Goal: Information Seeking & Learning: Learn about a topic

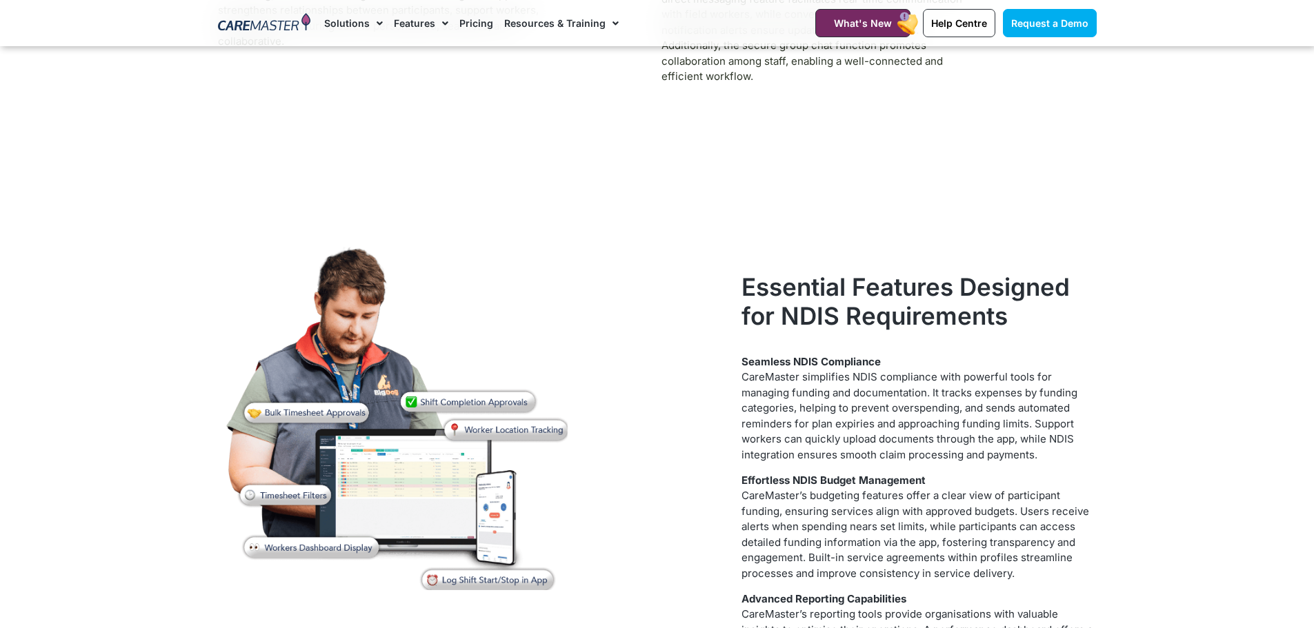
scroll to position [4896, 0]
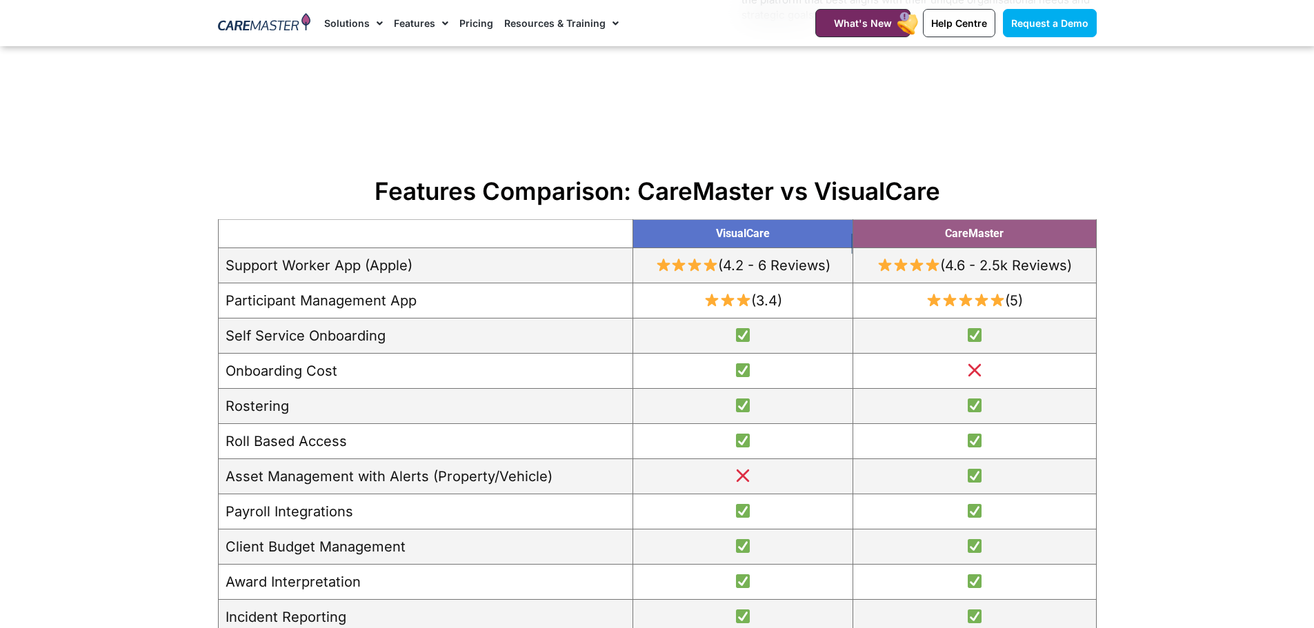
click at [410, 26] on link "Features" at bounding box center [421, 23] width 54 height 46
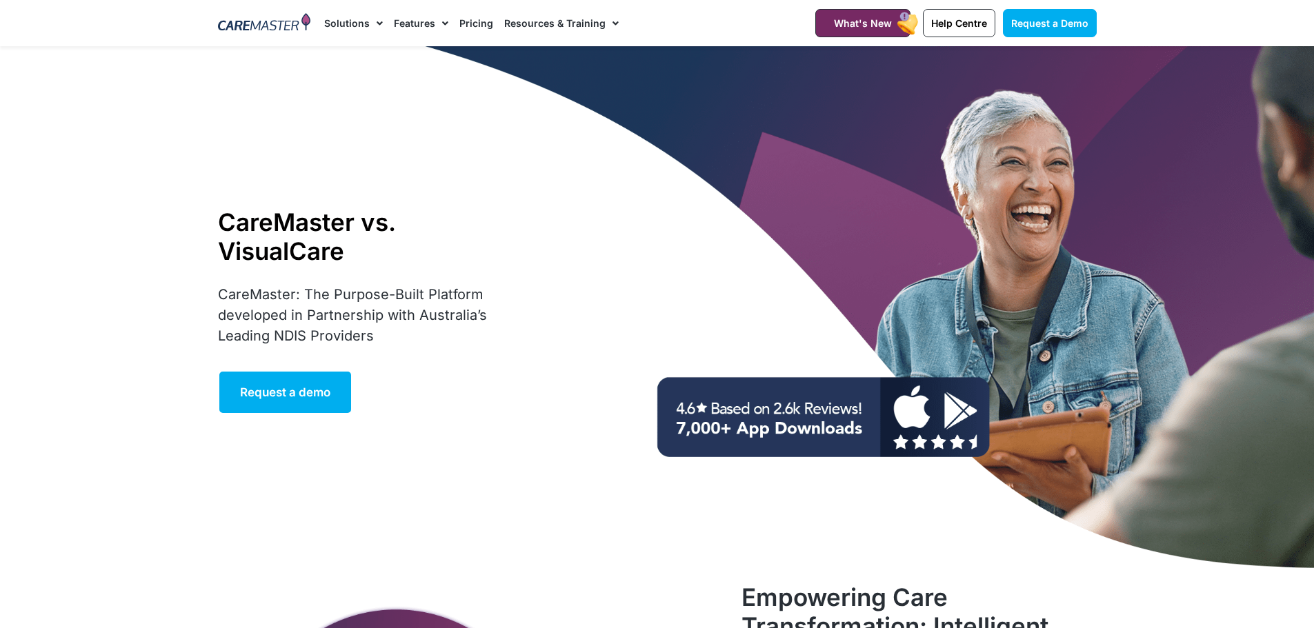
click at [409, 26] on link "Features" at bounding box center [421, 23] width 54 height 46
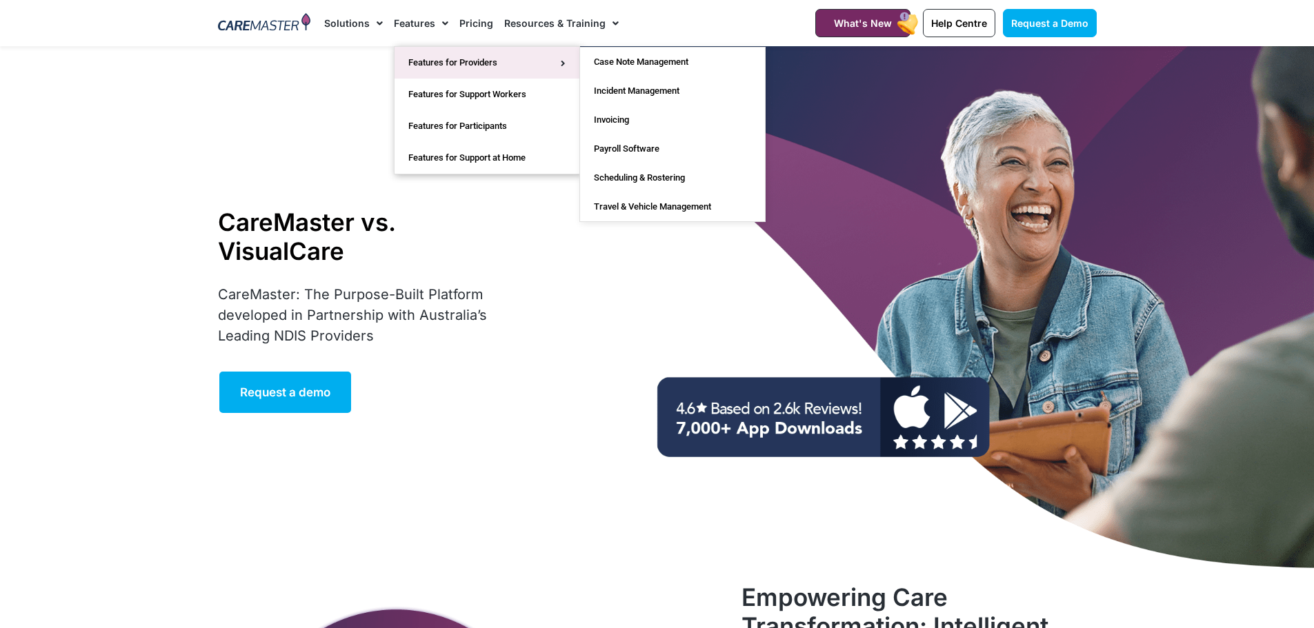
click at [450, 59] on link "Features for Providers" at bounding box center [486, 63] width 185 height 32
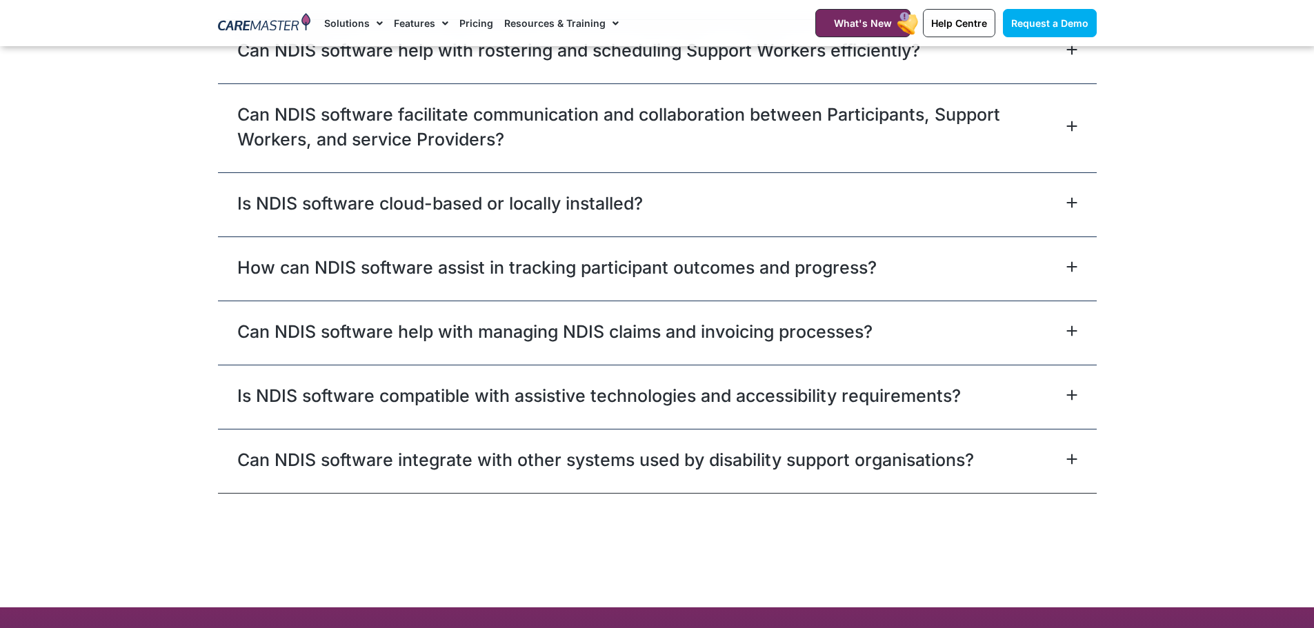
scroll to position [4759, 0]
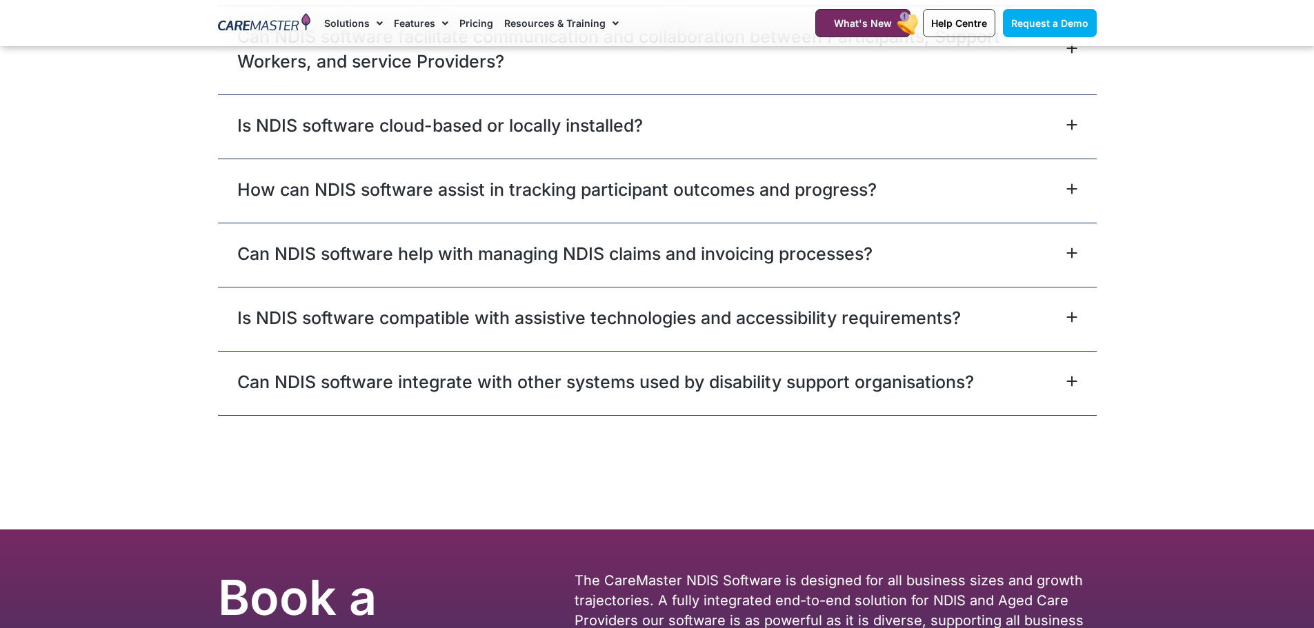
click at [264, 387] on link "Can NDIS software integrate with other systems used by disability support organ…" at bounding box center [605, 382] width 737 height 25
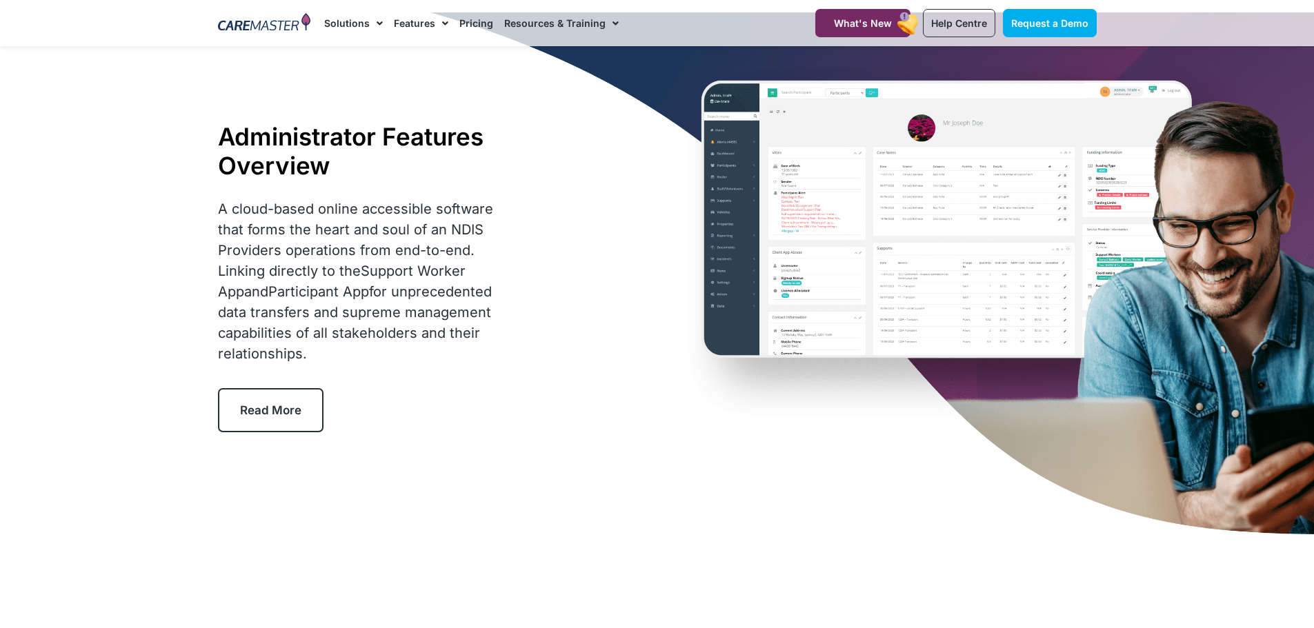
scroll to position [0, 0]
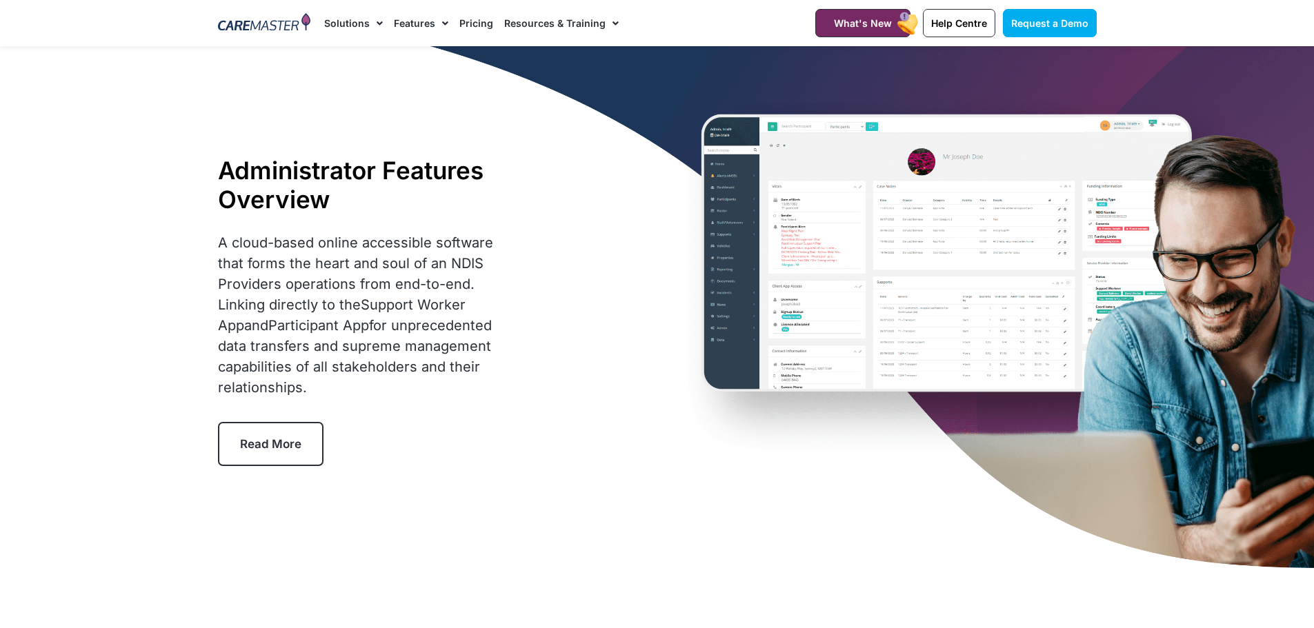
click at [474, 21] on link "Pricing" at bounding box center [476, 23] width 34 height 46
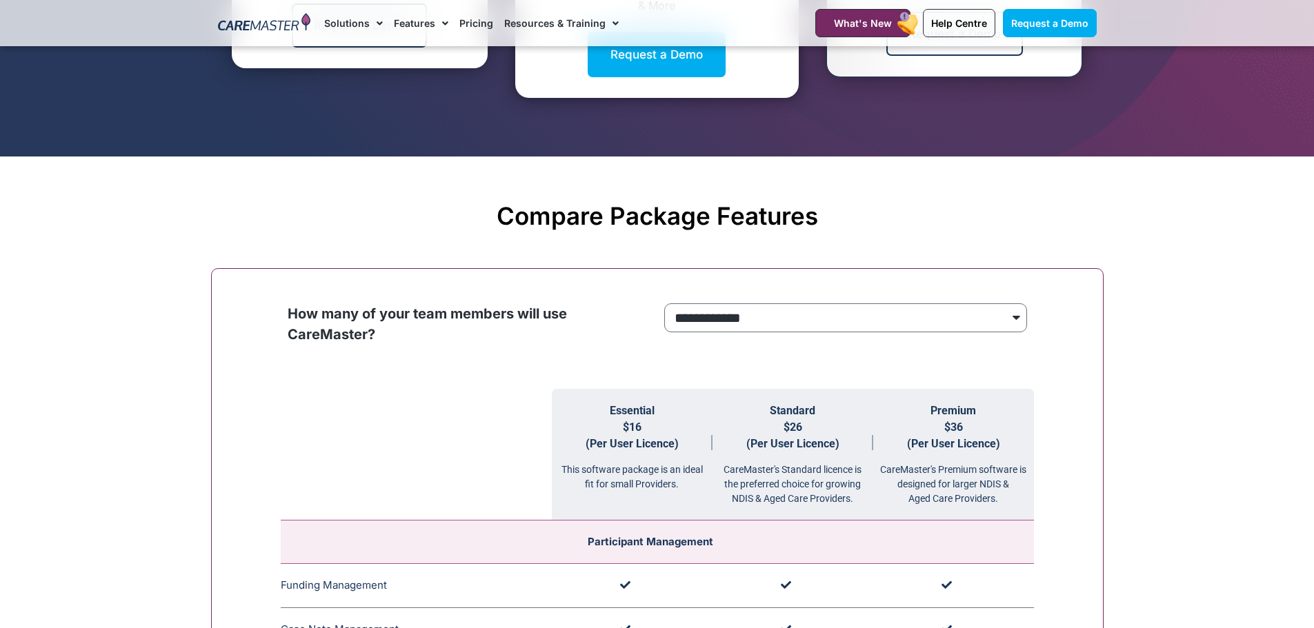
scroll to position [1172, 0]
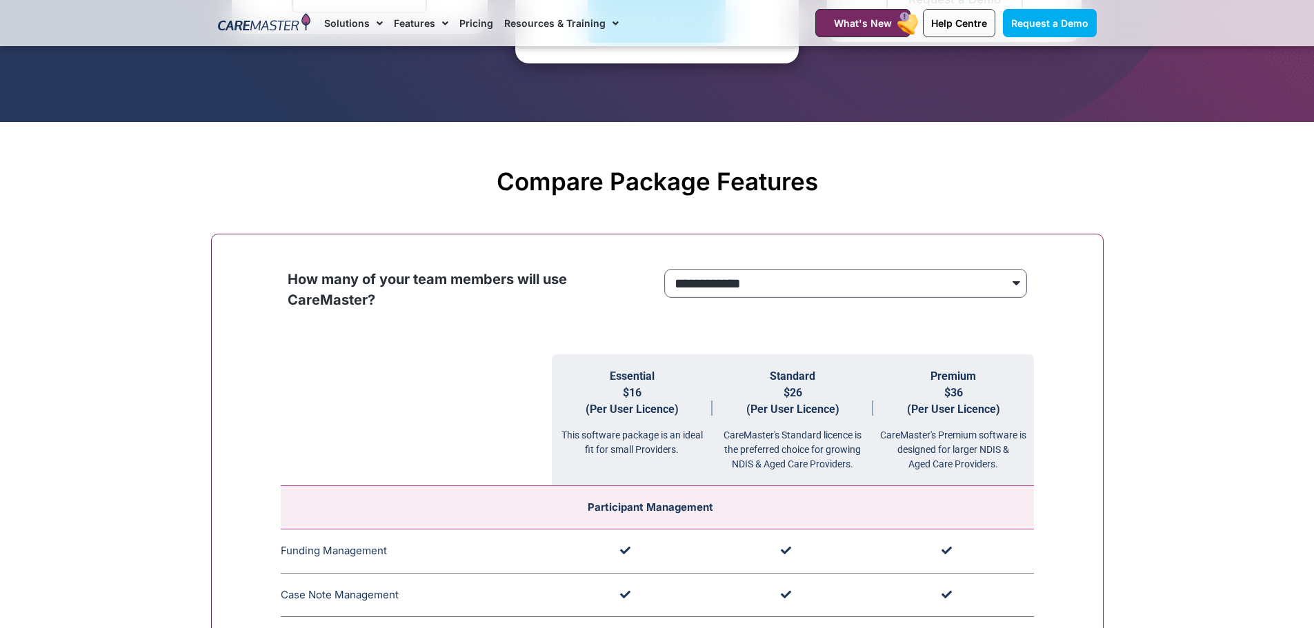
click at [737, 286] on select "**********" at bounding box center [845, 283] width 363 height 29
select select "***"
click at [664, 270] on select "**********" at bounding box center [845, 283] width 363 height 29
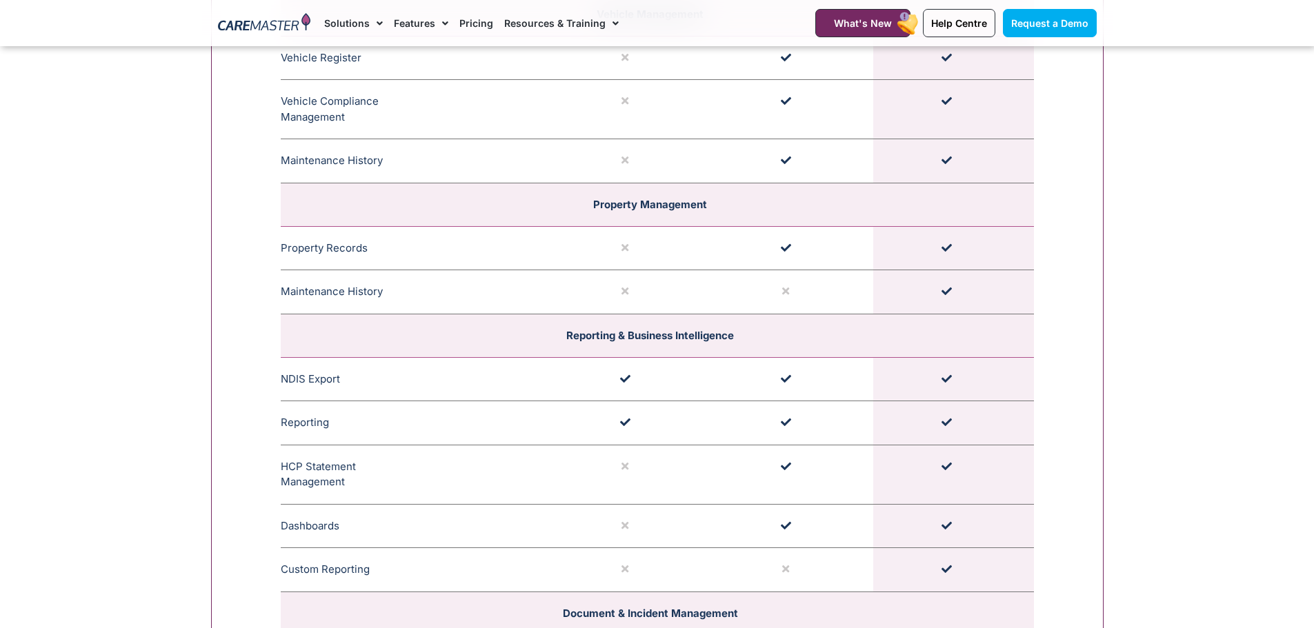
scroll to position [3034, 0]
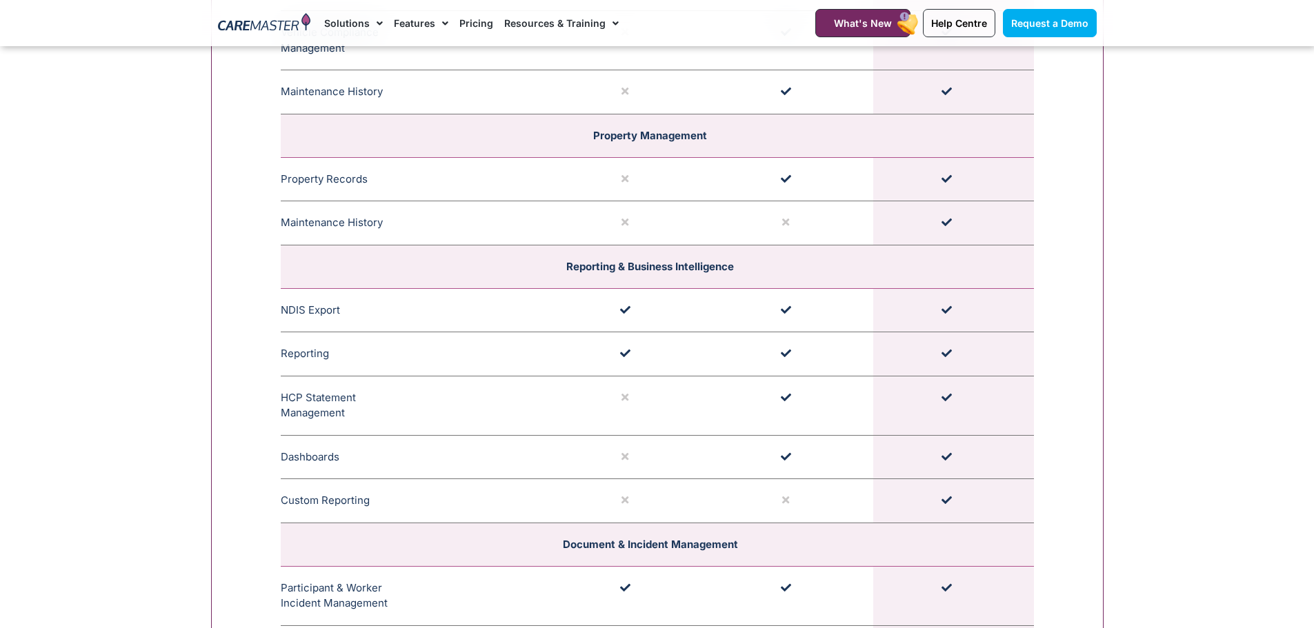
drag, startPoint x: 281, startPoint y: 398, endPoint x: 343, endPoint y: 417, distance: 65.5
click at [343, 417] on td "HCP Statement Management Comprehensive HCP statement management allows for stat…" at bounding box center [416, 405] width 271 height 59
drag, startPoint x: 296, startPoint y: 430, endPoint x: 288, endPoint y: 428, distance: 7.7
click at [296, 430] on td "HCP Statement Management Comprehensive HCP statement management allows for stat…" at bounding box center [416, 405] width 271 height 59
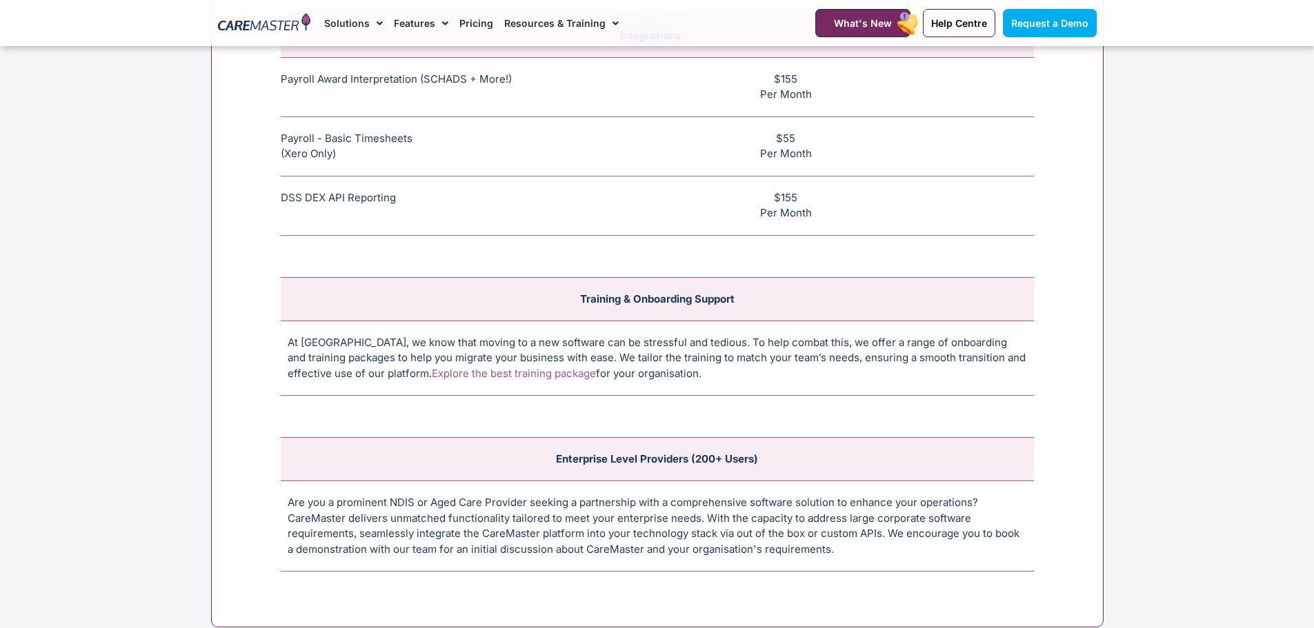
scroll to position [5310, 0]
